Goal: Task Accomplishment & Management: Complete application form

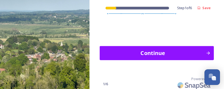
scroll to position [1020, 0]
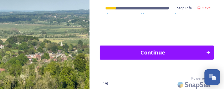
click at [126, 53] on div "Continue" at bounding box center [153, 52] width 101 height 8
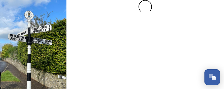
scroll to position [0, 0]
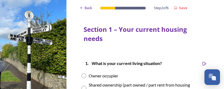
scroll to position [27, 0]
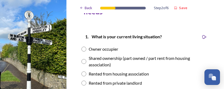
click at [83, 49] on input "radio" at bounding box center [84, 48] width 5 height 5
radio input "true"
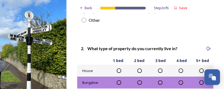
scroll to position [134, 0]
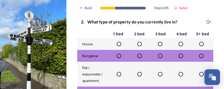
click at [138, 44] on icon at bounding box center [139, 43] width 5 height 5
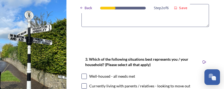
scroll to position [322, 0]
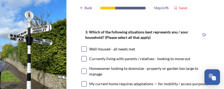
click at [84, 49] on input "checkbox" at bounding box center [84, 48] width 5 height 5
checkbox input "true"
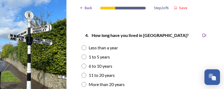
scroll to position [483, 0]
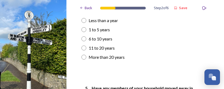
click at [83, 59] on input "radio" at bounding box center [84, 56] width 5 height 5
radio input "true"
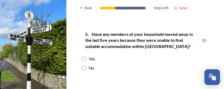
click at [85, 70] on input "radio" at bounding box center [84, 67] width 5 height 5
radio input "true"
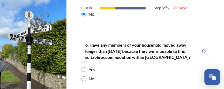
scroll to position [617, 0]
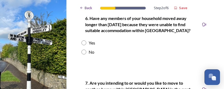
click at [85, 54] on input "radio" at bounding box center [84, 51] width 5 height 5
radio input "true"
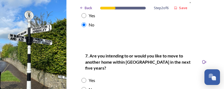
scroll to position [671, 0]
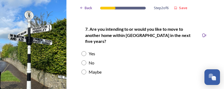
click at [84, 70] on input "radio" at bounding box center [84, 71] width 5 height 5
radio input "true"
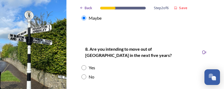
scroll to position [751, 0]
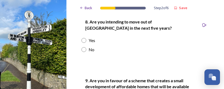
click at [84, 49] on input "radio" at bounding box center [84, 49] width 5 height 5
radio input "true"
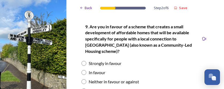
click at [85, 62] on input "radio" at bounding box center [84, 63] width 5 height 5
radio input "true"
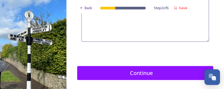
scroll to position [912, 0]
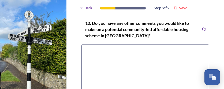
click at [88, 48] on textarea at bounding box center [146, 69] width 128 height 51
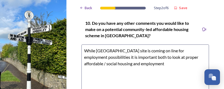
click at [119, 64] on textarea "While [GEOGRAPHIC_DATA] site is coming on line for employment possibilities it …" at bounding box center [146, 69] width 128 height 51
click at [167, 50] on textarea "While [GEOGRAPHIC_DATA] site is coming on line for employment possibilities it …" at bounding box center [146, 69] width 128 height 51
click at [130, 56] on textarea "While [GEOGRAPHIC_DATA] site is coming on line for future employment possibilit…" at bounding box center [146, 69] width 128 height 51
drag, startPoint x: 134, startPoint y: 63, endPoint x: 140, endPoint y: 62, distance: 6.0
click at [141, 61] on textarea "While [GEOGRAPHIC_DATA] site is coming on line for future employment possibilit…" at bounding box center [146, 69] width 128 height 51
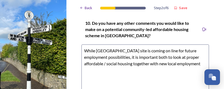
click at [202, 62] on textarea "While [GEOGRAPHIC_DATA] site is coming on line for future employment possibilit…" at bounding box center [146, 69] width 128 height 51
click at [86, 81] on textarea "While [GEOGRAPHIC_DATA] site is coming on line for future employment possibilit…" at bounding box center [146, 69] width 128 height 51
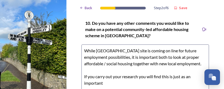
scroll to position [939, 0]
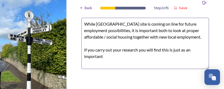
click at [113, 63] on textarea "While [GEOGRAPHIC_DATA] site is coming on line for future employment possibilit…" at bounding box center [146, 43] width 128 height 51
click at [134, 61] on textarea "While [GEOGRAPHIC_DATA] site is coming on line for future employment possibilit…" at bounding box center [146, 43] width 128 height 51
click at [163, 62] on textarea "While [GEOGRAPHIC_DATA] site is coming on line for future employment possibilit…" at bounding box center [146, 43] width 128 height 51
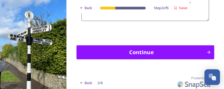
type textarea "While [GEOGRAPHIC_DATA] site is coming on line for future employment possibilit…"
click at [144, 49] on div "Continue" at bounding box center [141, 52] width 124 height 8
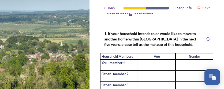
scroll to position [54, 0]
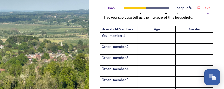
click at [151, 38] on input at bounding box center [157, 37] width 38 height 11
type input "70"
click at [142, 49] on input at bounding box center [157, 48] width 38 height 11
type input "70"
click at [180, 37] on input at bounding box center [195, 37] width 38 height 11
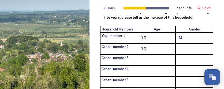
type input "M"
click at [178, 46] on input at bounding box center [195, 48] width 38 height 11
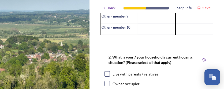
scroll to position [188, 0]
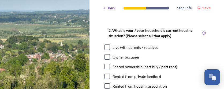
type input "F"
click at [109, 59] on input "checkbox" at bounding box center [107, 56] width 5 height 5
checkbox input "true"
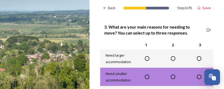
scroll to position [322, 0]
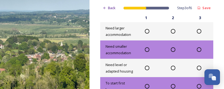
click at [147, 34] on icon at bounding box center [147, 30] width 5 height 5
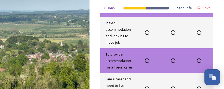
scroll to position [537, 0]
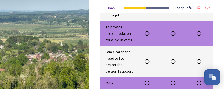
click at [146, 35] on icon at bounding box center [147, 33] width 5 height 5
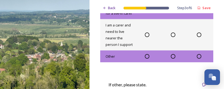
click at [171, 59] on icon at bounding box center [173, 55] width 5 height 5
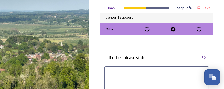
click at [133, 77] on textarea at bounding box center [157, 85] width 105 height 38
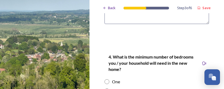
scroll to position [698, 0]
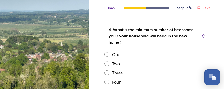
type textarea "Change.........."
click at [108, 66] on input "radio" at bounding box center [107, 63] width 5 height 5
radio input "true"
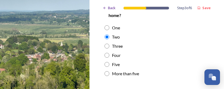
click at [107, 48] on input "radio" at bounding box center [107, 45] width 5 height 5
radio input "true"
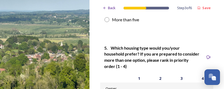
scroll to position [805, 0]
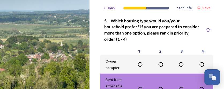
click at [139, 67] on icon at bounding box center [140, 63] width 5 height 5
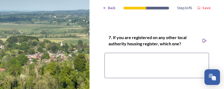
scroll to position [1046, 0]
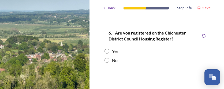
click at [108, 63] on input "radio" at bounding box center [107, 60] width 5 height 5
radio input "true"
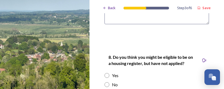
scroll to position [1181, 0]
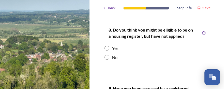
click at [108, 59] on input "radio" at bounding box center [107, 57] width 5 height 5
radio input "true"
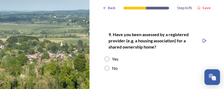
click at [107, 68] on input "radio" at bounding box center [107, 67] width 5 height 5
radio input "true"
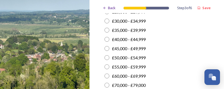
scroll to position [1610, 0]
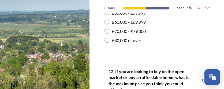
click at [108, 43] on input "radio" at bounding box center [107, 40] width 5 height 5
radio input "true"
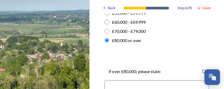
scroll to position [1637, 0]
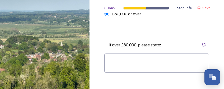
click at [119, 66] on textarea at bounding box center [157, 62] width 105 height 19
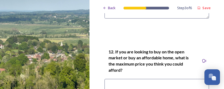
scroll to position [1718, 0]
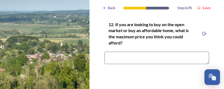
type textarea "No"
click at [118, 63] on textarea at bounding box center [157, 58] width 105 height 12
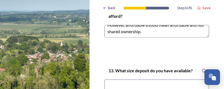
scroll to position [1771, 0]
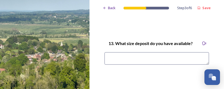
type textarea "Not a question for me. However, affordable should mean affordable and not share…"
click at [114, 64] on textarea at bounding box center [157, 58] width 105 height 12
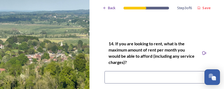
scroll to position [1852, 0]
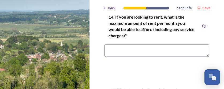
type textarea "N/A"
click at [129, 57] on textarea at bounding box center [157, 50] width 105 height 12
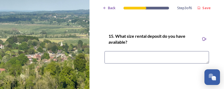
scroll to position [1932, 0]
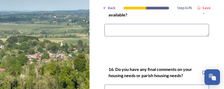
type textarea "N/A"
click at [129, 36] on textarea at bounding box center [157, 30] width 105 height 12
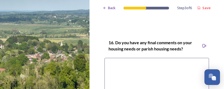
scroll to position [1986, 0]
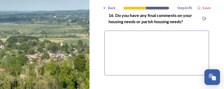
type textarea "N/A"
click at [130, 56] on textarea at bounding box center [157, 53] width 105 height 45
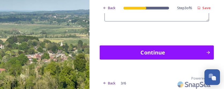
type textarea "See notes above"
click at [144, 56] on div "Continue" at bounding box center [153, 52] width 101 height 8
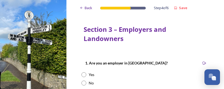
scroll to position [27, 0]
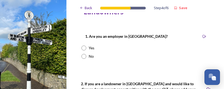
click at [85, 48] on input "radio" at bounding box center [84, 47] width 5 height 5
radio input "true"
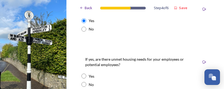
scroll to position [80, 0]
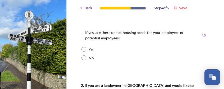
click at [85, 58] on input "radio" at bounding box center [84, 57] width 5 height 5
radio input "true"
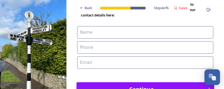
scroll to position [188, 0]
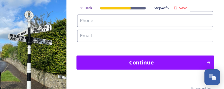
click at [124, 59] on div "Continue" at bounding box center [141, 62] width 124 height 8
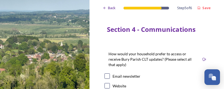
scroll to position [27, 0]
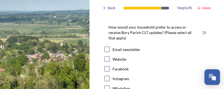
click at [110, 57] on input "checkbox" at bounding box center [107, 58] width 5 height 5
checkbox input "true"
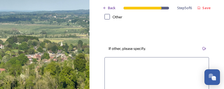
scroll to position [161, 0]
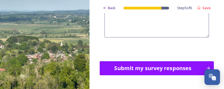
click at [143, 67] on div "Submit my survey responses" at bounding box center [153, 68] width 101 height 8
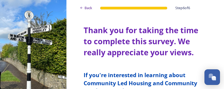
scroll to position [27, 0]
